Goal: Find specific page/section: Find specific page/section

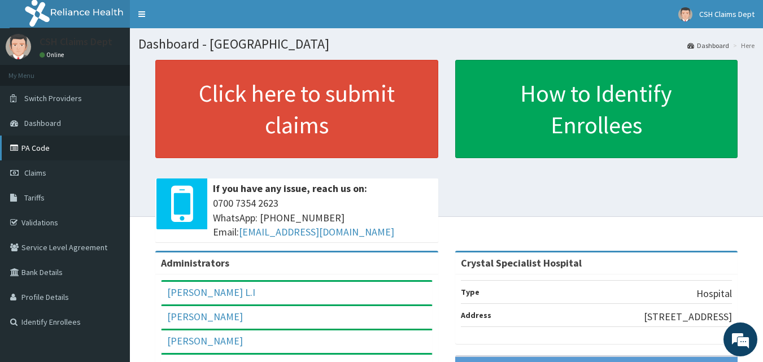
click at [37, 146] on link "PA Code" at bounding box center [65, 148] width 130 height 25
click at [40, 224] on link "Validations" at bounding box center [65, 222] width 130 height 25
